Goal: Task Accomplishment & Management: Manage account settings

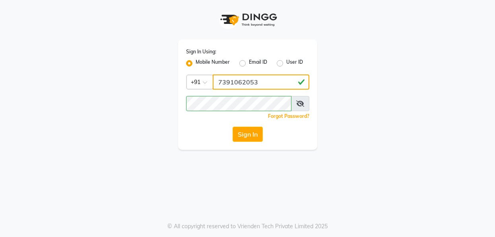
drag, startPoint x: 266, startPoint y: 86, endPoint x: 221, endPoint y: 84, distance: 45.4
click at [221, 84] on input "7391062053" at bounding box center [261, 81] width 97 height 15
click at [278, 80] on input "7391062053" at bounding box center [261, 81] width 97 height 15
type input "7"
click at [254, 81] on input "Username" at bounding box center [261, 81] width 97 height 15
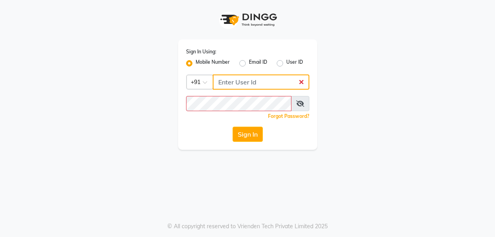
type input "7391062053"
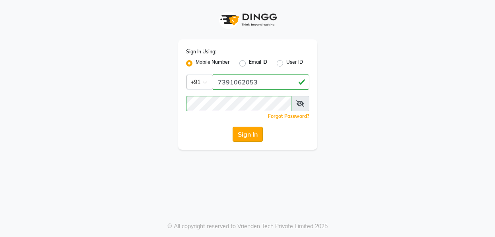
click at [238, 135] on button "Sign In" at bounding box center [248, 134] width 30 height 15
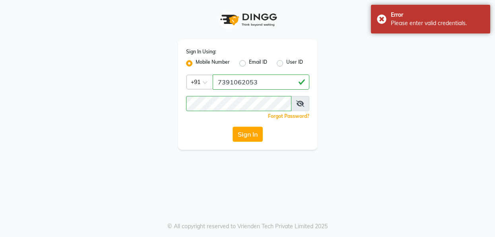
drag, startPoint x: 491, startPoint y: 17, endPoint x: 332, endPoint y: 21, distance: 159.2
click at [332, 21] on div "Sign In Using: Mobile Number Email ID User ID Country Code × +91 7391062053 Rem…" at bounding box center [248, 75] width 454 height 150
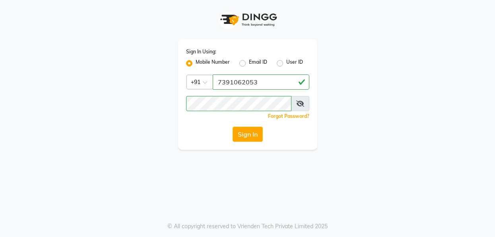
click at [324, 29] on div "Sign In Using: Mobile Number Email ID User ID Country Code × +91 7391062053 Rem…" at bounding box center [248, 75] width 454 height 150
